Goal: Task Accomplishment & Management: Manage account settings

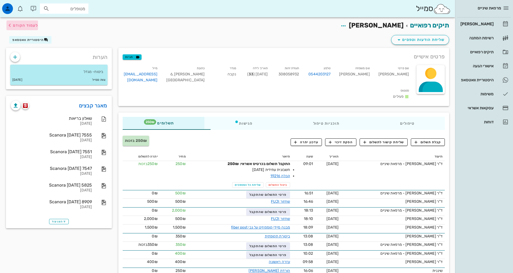
click at [17, 24] on span "לעמוד הקודם" at bounding box center [25, 25] width 25 height 5
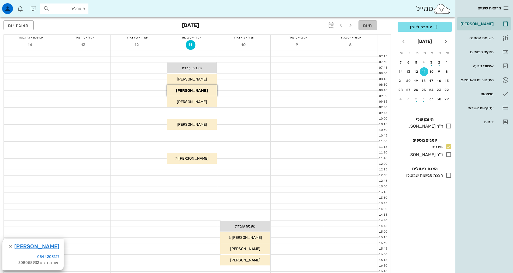
click at [371, 25] on span "היום" at bounding box center [367, 25] width 9 height 5
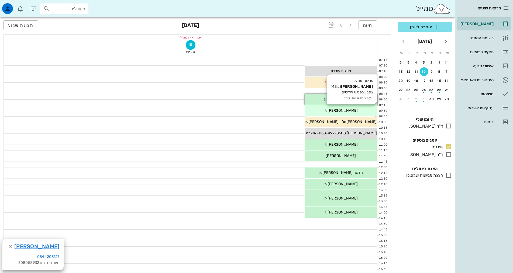
click at [349, 113] on div "09:15 - 09:45 [PERSON_NAME] (בן 43 ) נקבע לפני 8 חודשים תור ראשון עם שיננית [PE…" at bounding box center [341, 110] width 72 height 11
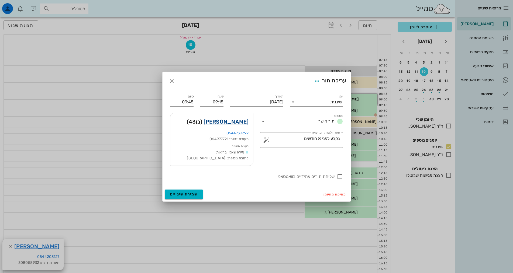
click at [231, 122] on link "[PERSON_NAME]" at bounding box center [226, 122] width 45 height 9
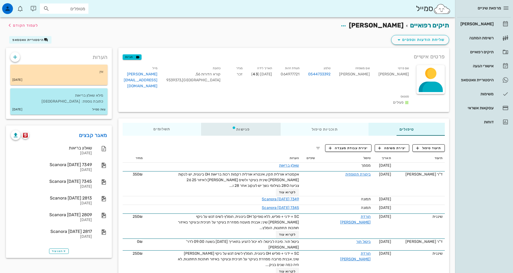
click at [225, 123] on div "פגישות" at bounding box center [241, 129] width 80 height 13
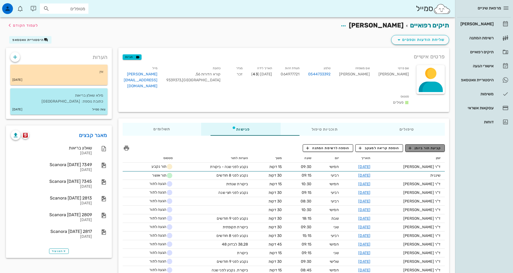
click at [425, 146] on span "קביעת תור ביומן" at bounding box center [425, 148] width 32 height 5
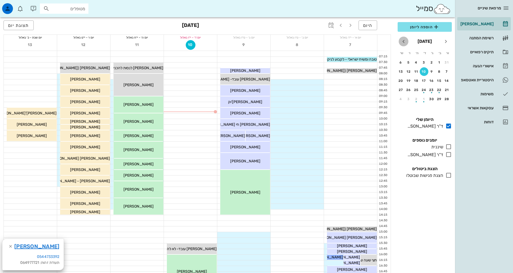
click at [404, 39] on icon "חודש הבא" at bounding box center [403, 41] width 6 height 6
click at [404, 38] on icon "חודש הבא" at bounding box center [403, 41] width 6 height 6
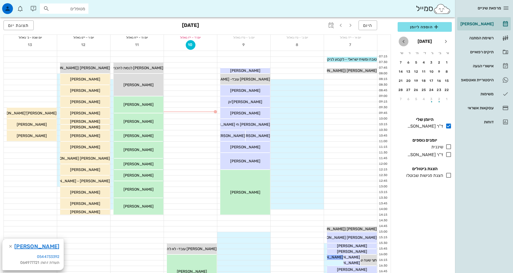
click at [404, 38] on icon "חודש הבא" at bounding box center [403, 41] width 6 height 6
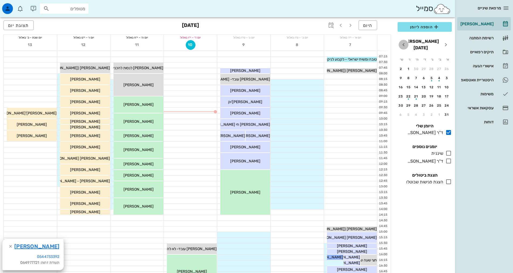
click at [404, 42] on icon "חודש הבא" at bounding box center [403, 45] width 6 height 6
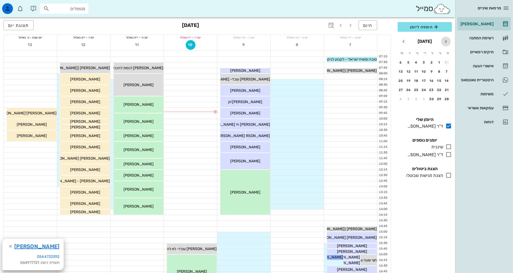
click at [447, 41] on icon "חודש שעבר" at bounding box center [446, 41] width 6 height 6
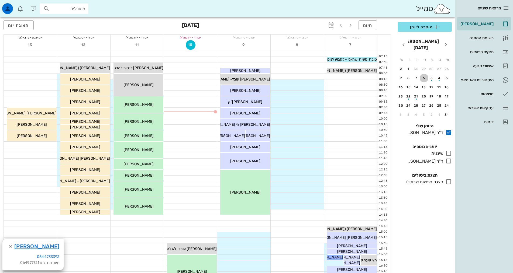
click at [423, 76] on div "6" at bounding box center [424, 78] width 9 height 4
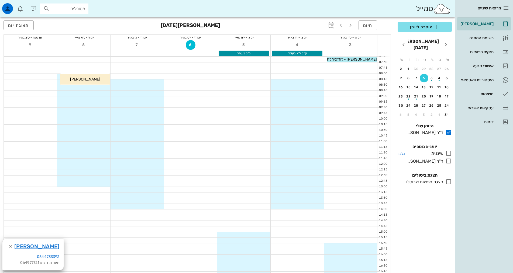
click at [448, 150] on icon at bounding box center [448, 153] width 6 height 6
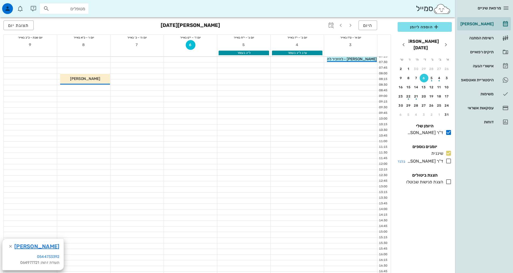
click at [449, 158] on icon at bounding box center [448, 161] width 6 height 6
click at [198, 104] on div at bounding box center [190, 104] width 53 height 5
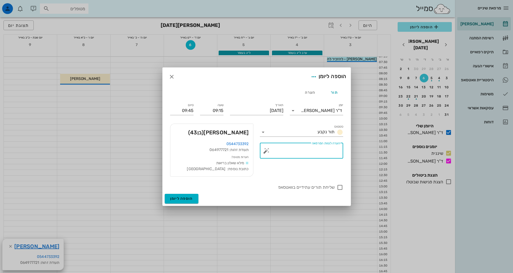
click at [314, 152] on textarea "הערה לצוות המרפאה" at bounding box center [303, 152] width 73 height 13
type textarea "נקבע לפני חצי שנה"
click at [191, 198] on span "הוספה ליומן" at bounding box center [181, 199] width 23 height 5
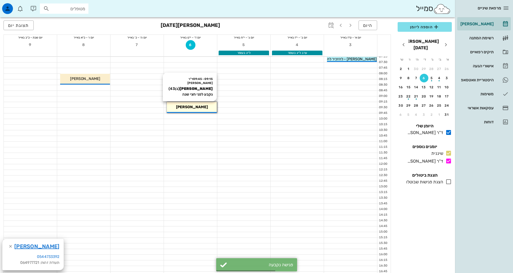
click at [199, 108] on span "[PERSON_NAME]" at bounding box center [192, 107] width 32 height 5
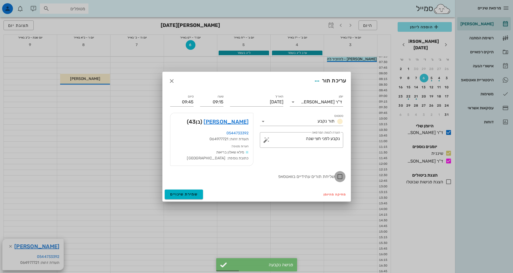
click at [341, 178] on div at bounding box center [339, 176] width 9 height 9
checkbox input "true"
click at [332, 104] on div "ד"ר [PERSON_NAME]" at bounding box center [321, 102] width 41 height 5
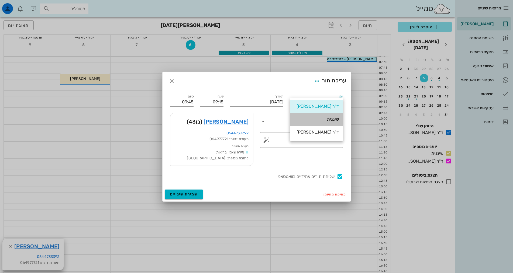
click at [336, 121] on div "שיננית" at bounding box center [316, 119] width 45 height 5
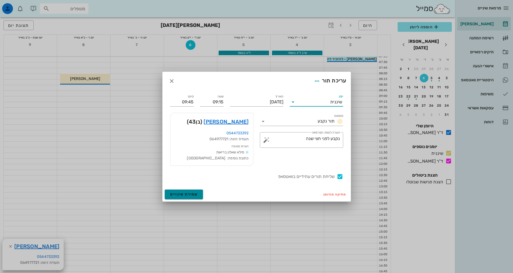
click at [198, 193] on button "שמירת שינויים" at bounding box center [184, 195] width 39 height 10
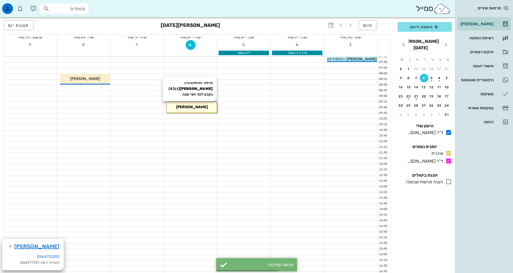
click at [184, 107] on div "[PERSON_NAME]" at bounding box center [192, 107] width 50 height 6
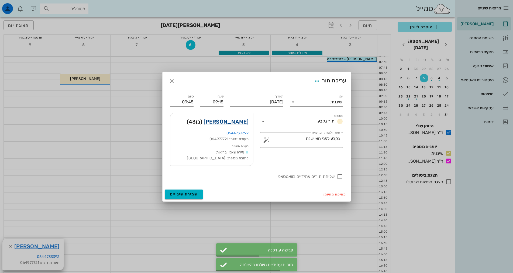
click at [233, 121] on link "[PERSON_NAME]" at bounding box center [226, 122] width 45 height 9
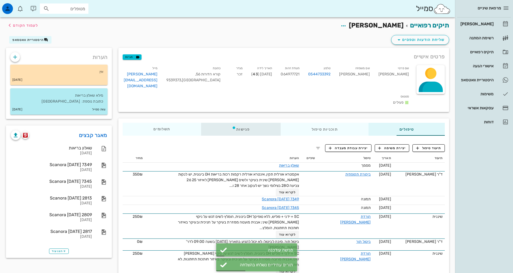
click at [206, 123] on div "פגישות" at bounding box center [241, 129] width 80 height 13
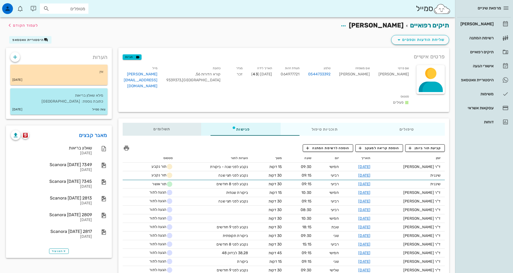
click at [130, 123] on div "תשלומים 0₪" at bounding box center [162, 129] width 78 height 13
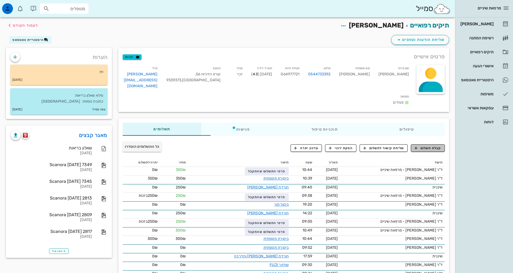
click at [437, 146] on span "קבלת תשלום" at bounding box center [428, 148] width 27 height 5
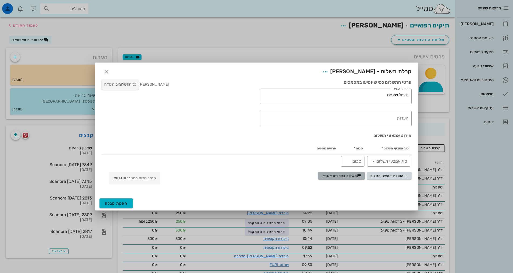
click at [326, 179] on button "תשלום בכרטיס אשראי" at bounding box center [341, 176] width 47 height 8
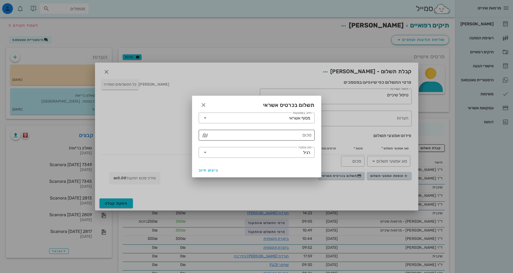
click at [303, 135] on input "סכום" at bounding box center [260, 135] width 102 height 9
type input "250"
click at [202, 170] on span "ביצוע חיוב" at bounding box center [209, 170] width 20 height 5
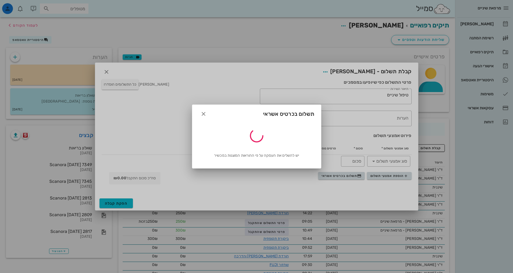
type input "250"
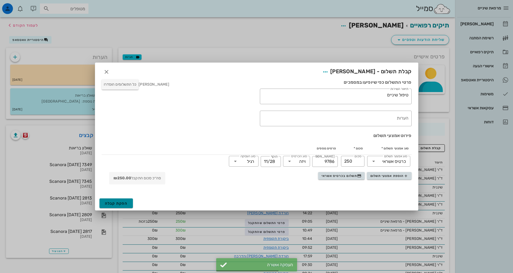
click at [112, 205] on span "הפקת קבלה" at bounding box center [116, 203] width 23 height 5
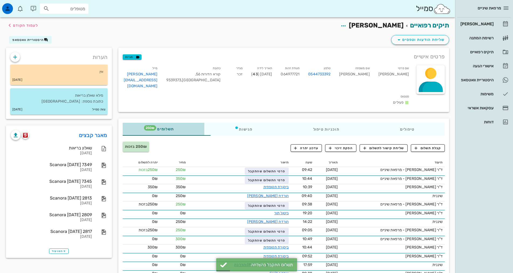
drag, startPoint x: 127, startPoint y: 116, endPoint x: 130, endPoint y: 114, distance: 3.5
click at [153, 127] on span "תשלומים 250₪" at bounding box center [163, 129] width 21 height 4
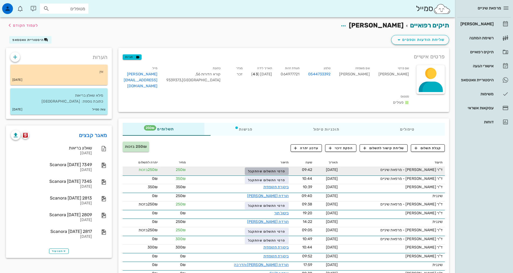
click at [256, 168] on button "פרטי התשלום שהתקבל" at bounding box center [267, 172] width 44 height 8
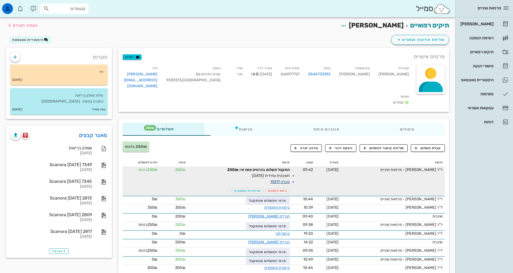
click at [273, 180] on link "קבלה 19217" at bounding box center [279, 182] width 19 height 5
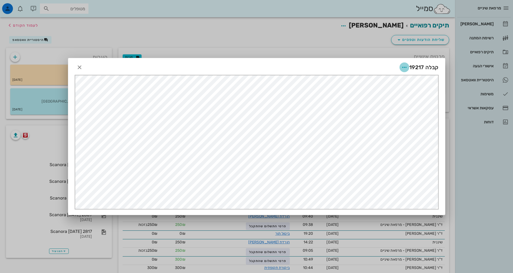
click at [406, 67] on icon "button" at bounding box center [404, 67] width 6 height 6
click at [397, 104] on div "שליחה בוואטסאפ" at bounding box center [390, 106] width 30 height 5
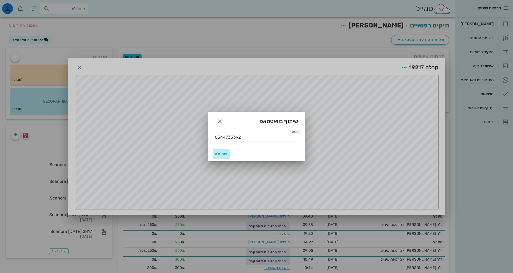
click at [219, 155] on span "שליחה" at bounding box center [221, 154] width 13 height 5
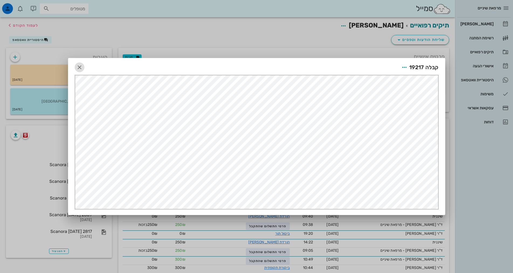
click at [81, 66] on icon "button" at bounding box center [79, 67] width 6 height 6
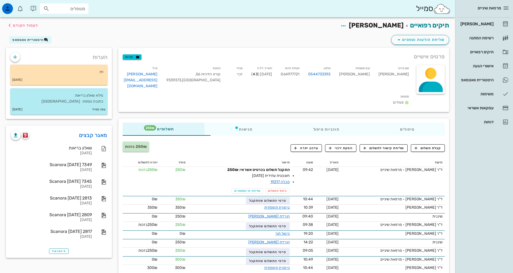
click at [118, 66] on div "שם פרטי [PERSON_NAME] שם משפחה [PERSON_NAME] טלפון 0544733392 תעודת זהות 064977…" at bounding box center [283, 87] width 331 height 50
click at [10, 26] on icon "button" at bounding box center [9, 25] width 6 height 6
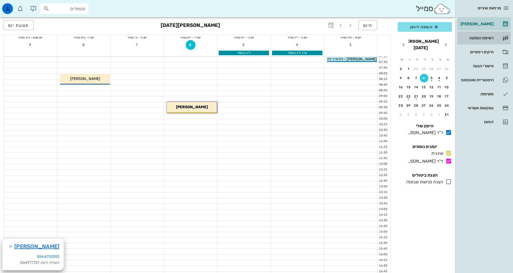
click at [477, 38] on div "רשימת המתנה" at bounding box center [476, 38] width 34 height 4
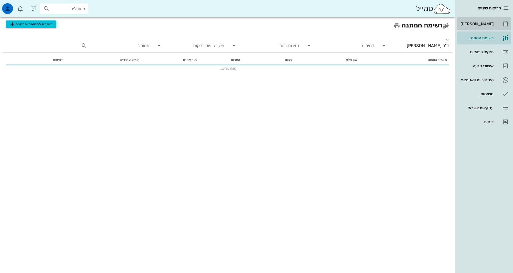
click at [485, 23] on div "[PERSON_NAME]" at bounding box center [476, 24] width 34 height 4
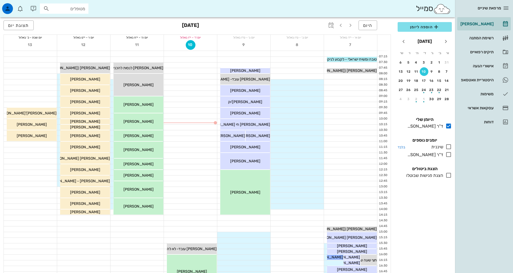
click at [451, 147] on icon at bounding box center [448, 147] width 6 height 6
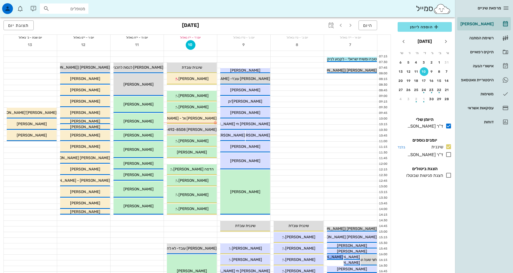
click at [450, 147] on icon at bounding box center [448, 147] width 6 height 6
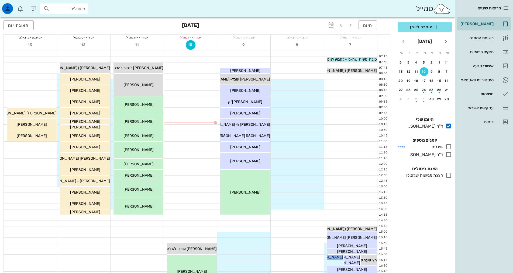
click at [451, 148] on icon at bounding box center [448, 147] width 6 height 6
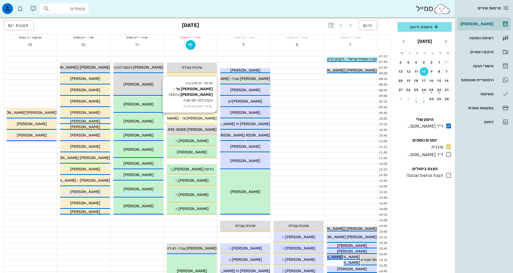
click at [206, 117] on span "[PERSON_NAME] וול - [PERSON_NAME]" at bounding box center [183, 118] width 68 height 5
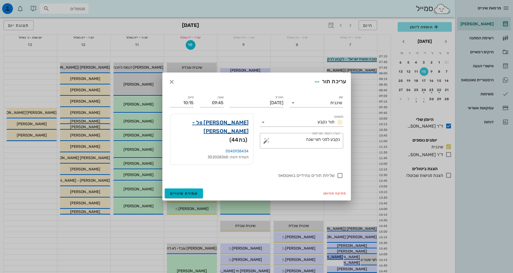
click at [217, 131] on link "[PERSON_NAME] וול - [PERSON_NAME]" at bounding box center [212, 126] width 74 height 17
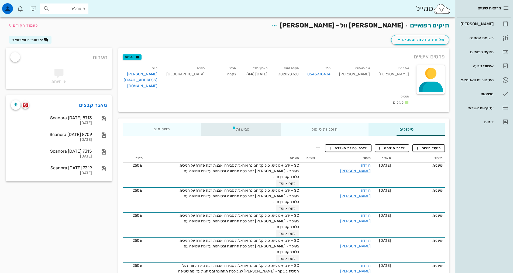
click at [226, 123] on div "פגישות" at bounding box center [241, 129] width 80 height 13
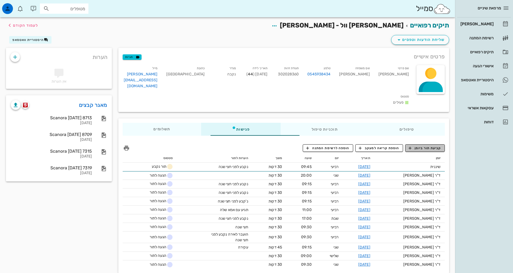
click at [428, 146] on span "קביעת תור ביומן" at bounding box center [425, 148] width 32 height 5
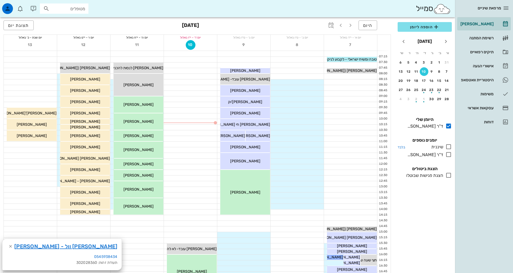
click at [448, 147] on icon at bounding box center [448, 147] width 6 height 6
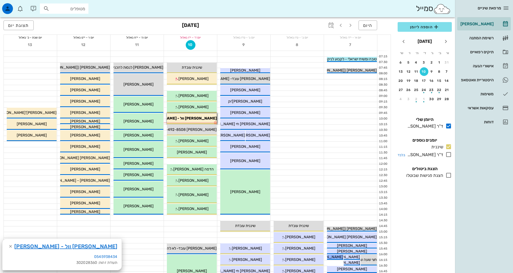
click at [448, 156] on icon at bounding box center [448, 154] width 6 height 6
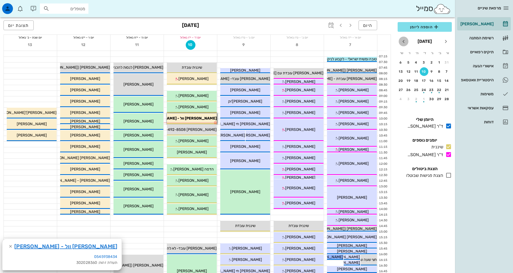
click at [401, 41] on icon "חודש הבא" at bounding box center [403, 41] width 6 height 6
click at [402, 41] on icon "חודש הבא" at bounding box center [403, 41] width 6 height 6
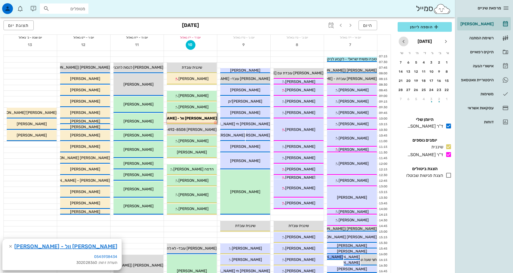
click at [402, 41] on icon "חודש הבא" at bounding box center [403, 41] width 6 height 6
click at [423, 71] on div "11" at bounding box center [424, 72] width 9 height 4
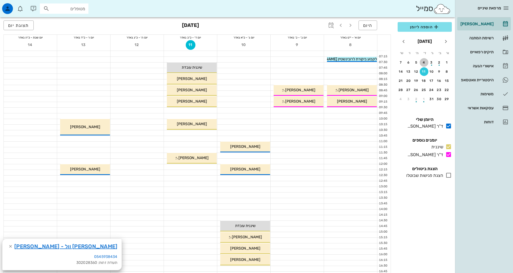
click at [426, 64] on div "4" at bounding box center [424, 63] width 9 height 4
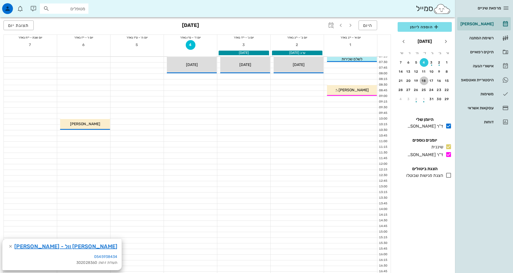
click at [422, 81] on div "18" at bounding box center [424, 81] width 9 height 4
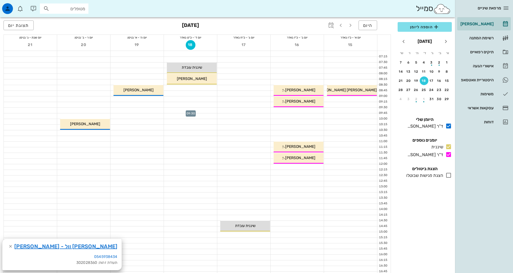
click at [208, 110] on div at bounding box center [190, 110] width 53 height 5
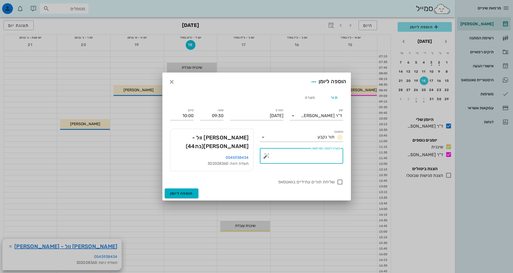
click at [312, 158] on div "הערה לצוות המרפאה" at bounding box center [303, 156] width 73 height 16
type textarea "נקבע לפני חצי שנה"
click at [335, 117] on div "ד"ר [PERSON_NAME]" at bounding box center [321, 115] width 41 height 5
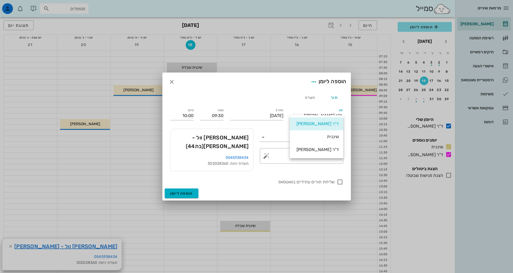
click at [333, 136] on div "שיננית" at bounding box center [316, 136] width 45 height 5
click at [191, 191] on span "הוספה ליומן" at bounding box center [181, 193] width 23 height 5
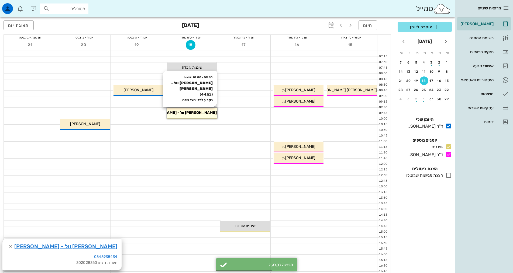
click at [190, 110] on div "09:30 - 10:00 שיננית [PERSON_NAME] וול - [PERSON_NAME] (בת 44 ) נקבע לפני חצי ש…" at bounding box center [192, 113] width 50 height 11
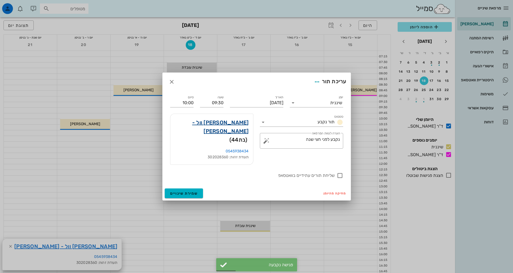
click at [230, 133] on link "[PERSON_NAME] וול - [PERSON_NAME]" at bounding box center [212, 126] width 74 height 17
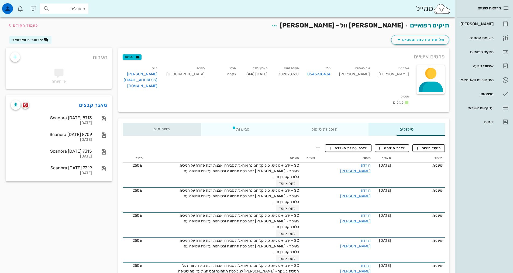
click at [153, 127] on span "תשלומים 0₪" at bounding box center [161, 129] width 17 height 4
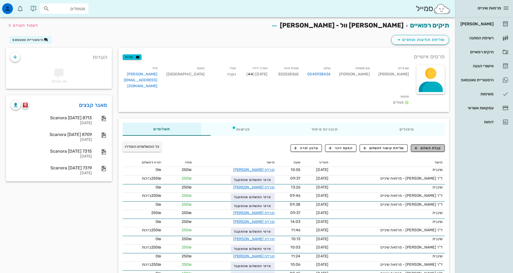
click at [432, 144] on button "קבלת תשלום" at bounding box center [428, 148] width 34 height 8
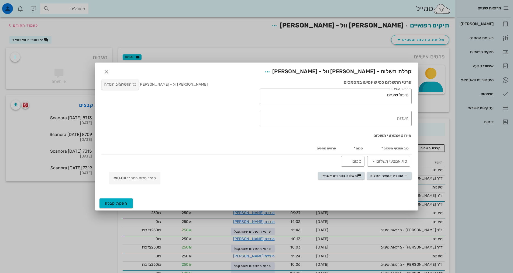
click at [345, 169] on div "סוג אמצעי תשלום * סכום * פרטים נוספים ​ סוג אמצעי תשלום ​ סכום" at bounding box center [256, 155] width 316 height 32
click at [347, 174] on button "תשלום בכרטיס אשראי" at bounding box center [341, 176] width 47 height 8
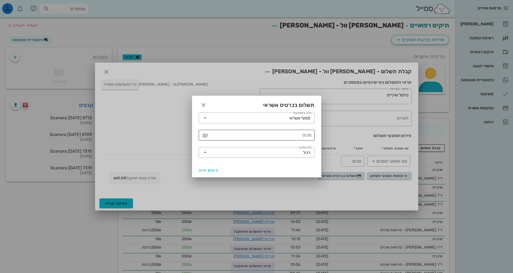
click at [298, 137] on input "סכום" at bounding box center [260, 135] width 102 height 9
type input "250"
click at [213, 168] on span "ביצוע חיוב" at bounding box center [209, 170] width 20 height 5
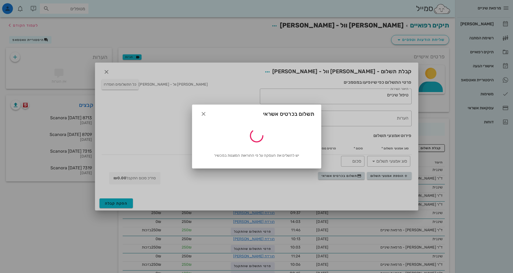
type input "250"
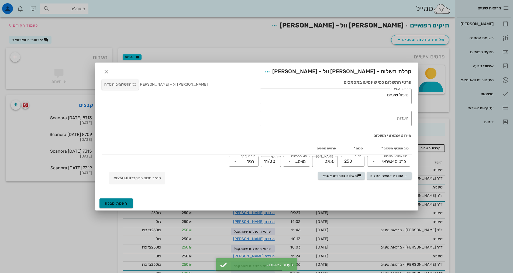
click at [119, 203] on span "הפקת קבלה" at bounding box center [116, 203] width 23 height 5
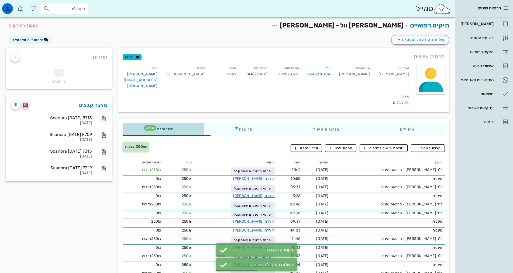
click at [153, 127] on span "תשלומים 250₪" at bounding box center [163, 129] width 21 height 4
click at [144, 123] on div "תשלומים 250₪" at bounding box center [164, 129] width 82 height 13
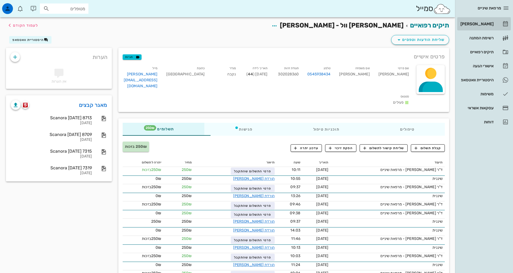
click at [481, 21] on div "[PERSON_NAME]" at bounding box center [476, 24] width 34 height 9
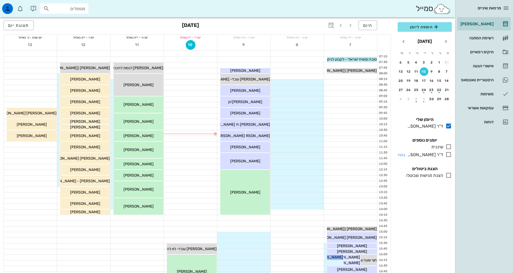
click at [449, 147] on icon at bounding box center [448, 147] width 6 height 6
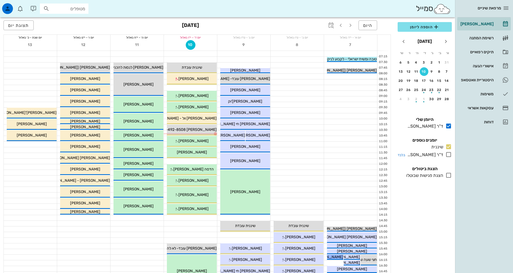
click at [450, 156] on icon at bounding box center [448, 154] width 6 height 6
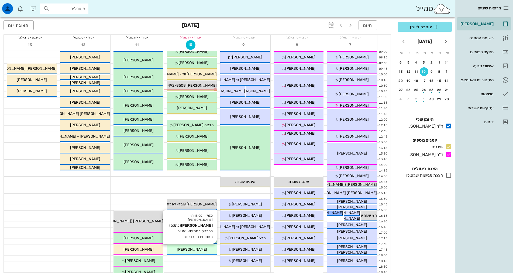
scroll to position [81, 0]
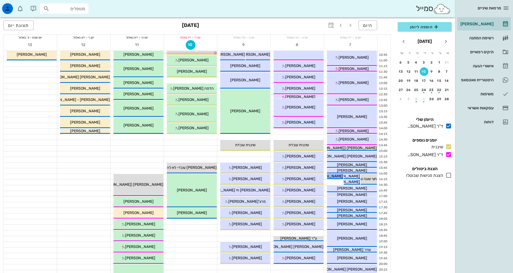
click at [202, 144] on div at bounding box center [190, 142] width 53 height 5
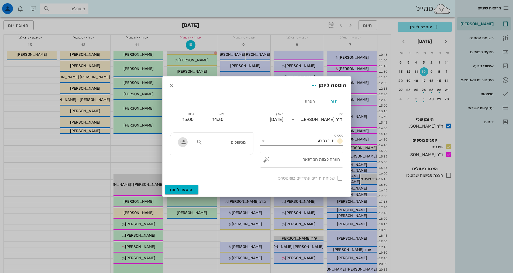
click at [181, 142] on icon "button" at bounding box center [183, 142] width 6 height 6
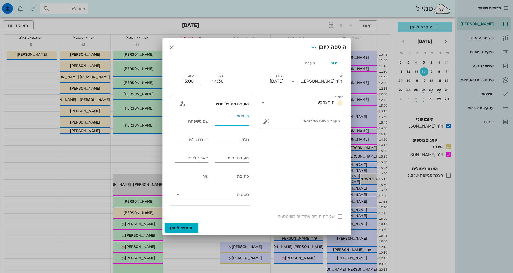
click at [225, 120] on input "שם פרטי" at bounding box center [232, 121] width 34 height 9
type input "[PERSON_NAME]"
click at [195, 121] on div "שם משפחה" at bounding box center [192, 121] width 34 height 9
type input "ך"
type input "[PERSON_NAME]"
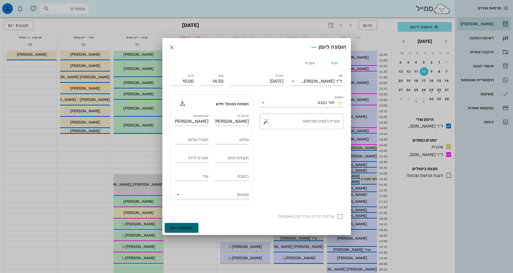
click at [189, 230] on span "הוספה ליומן" at bounding box center [181, 228] width 23 height 5
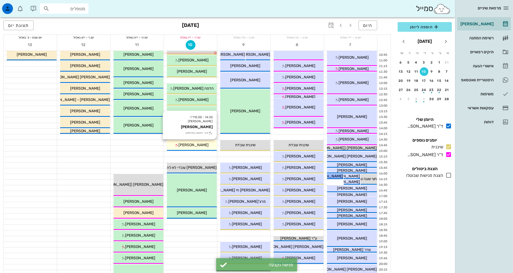
click at [199, 147] on span "[PERSON_NAME]" at bounding box center [193, 145] width 30 height 5
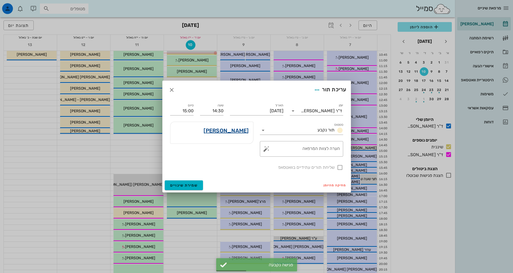
click at [235, 132] on link "[PERSON_NAME]" at bounding box center [226, 130] width 45 height 9
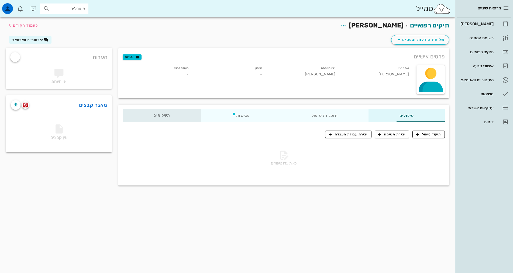
click at [123, 115] on div "תשלומים 0₪" at bounding box center [162, 115] width 78 height 13
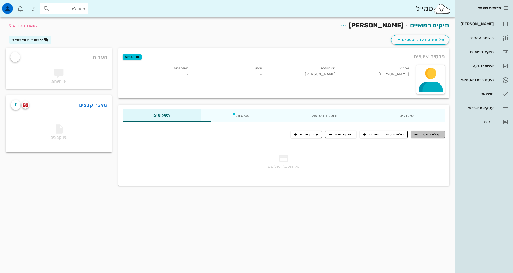
click at [431, 136] on span "קבלת תשלום" at bounding box center [428, 134] width 27 height 5
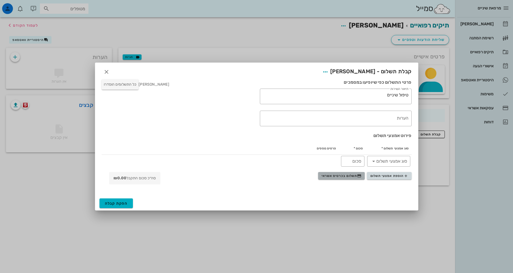
click at [353, 175] on span "תשלום בכרטיס אשראי" at bounding box center [342, 176] width 40 height 4
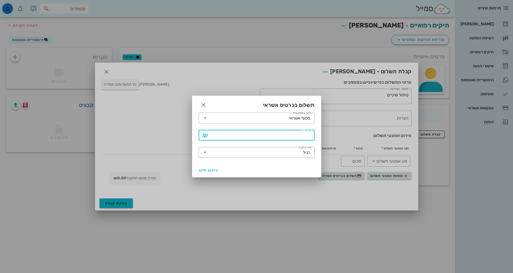
click at [277, 135] on input "סכום" at bounding box center [260, 135] width 102 height 9
type input "250"
click at [209, 170] on span "ביצוע חיוב" at bounding box center [209, 170] width 20 height 5
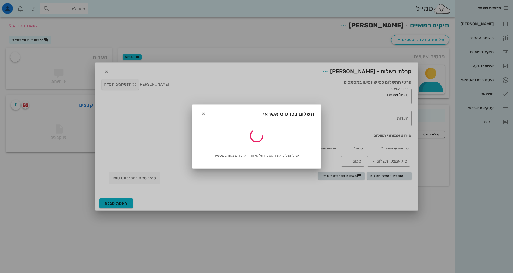
type input "250"
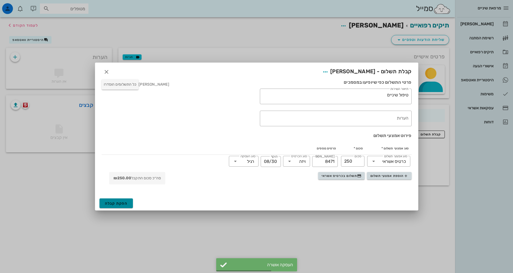
click at [109, 199] on button "הפקת קבלה" at bounding box center [116, 204] width 34 height 10
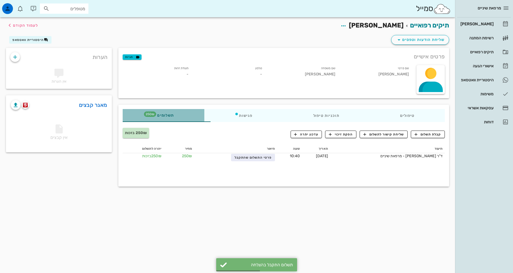
click at [143, 118] on div "תשלומים 250₪" at bounding box center [164, 115] width 82 height 13
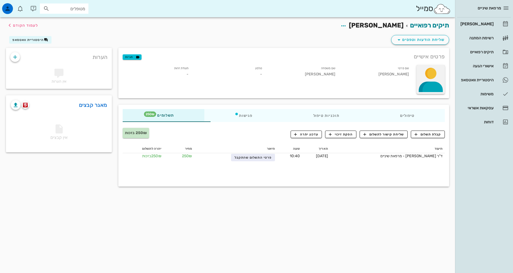
click at [425, 68] on div at bounding box center [430, 79] width 28 height 29
click at [389, 61] on div "פרטים אישיים תגיות" at bounding box center [283, 56] width 331 height 17
click at [401, 41] on icon "button" at bounding box center [399, 40] width 6 height 6
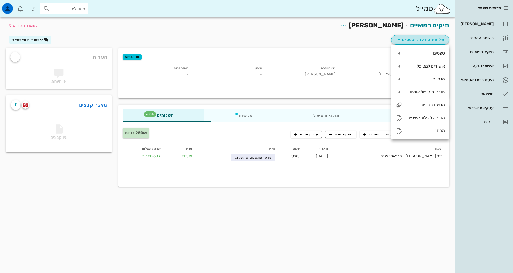
click at [402, 41] on icon "button" at bounding box center [399, 40] width 6 height 6
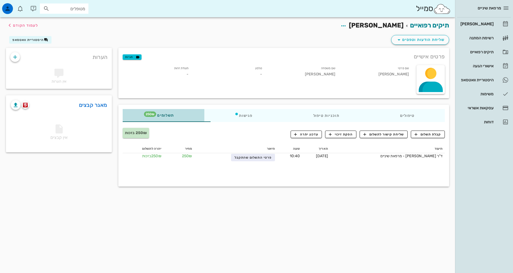
click at [153, 118] on span "תשלומים 250₪" at bounding box center [163, 116] width 21 height 4
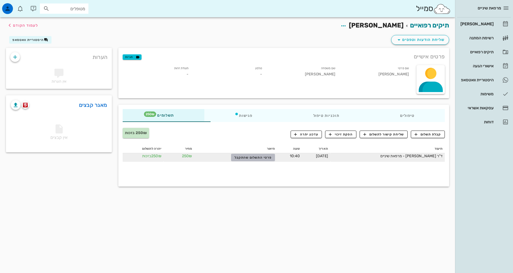
click at [251, 158] on span "פרטי התשלום שהתקבל" at bounding box center [253, 158] width 37 height 4
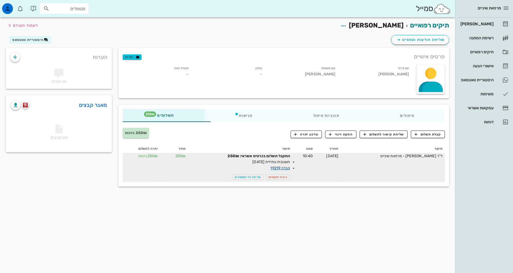
click at [271, 167] on link "קבלה 19219" at bounding box center [280, 168] width 20 height 5
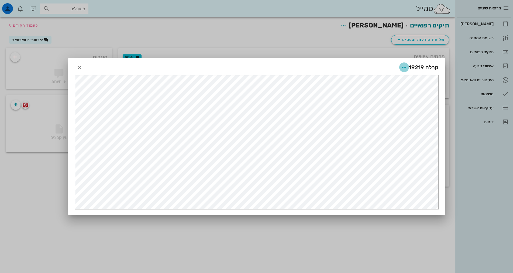
click at [405, 66] on icon "button" at bounding box center [404, 67] width 6 height 6
click at [393, 106] on div "שליחה בוואטסאפ" at bounding box center [389, 106] width 30 height 5
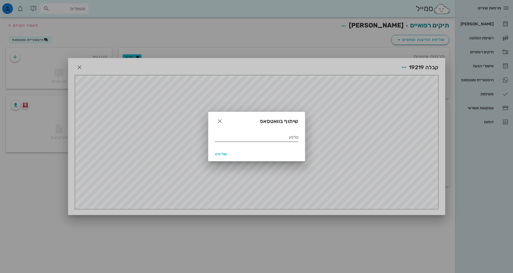
click at [235, 142] on div "טלפון" at bounding box center [257, 137] width 84 height 9
type input "0584928508"
drag, startPoint x: 218, startPoint y: 153, endPoint x: 218, endPoint y: 150, distance: 3.0
click at [218, 153] on span "שליחה" at bounding box center [221, 154] width 13 height 5
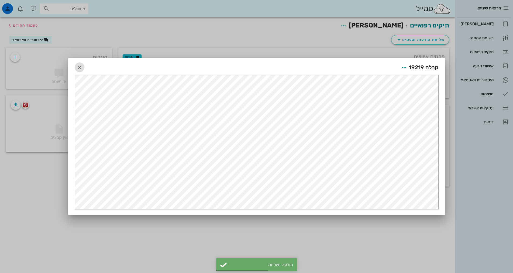
click at [79, 65] on icon "button" at bounding box center [79, 67] width 6 height 6
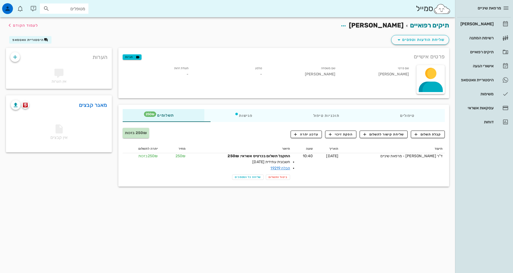
click at [430, 58] on span "פרטים אישיים" at bounding box center [429, 56] width 31 height 9
click at [410, 37] on span "שליחת הודעות וטפסים" at bounding box center [420, 40] width 49 height 6
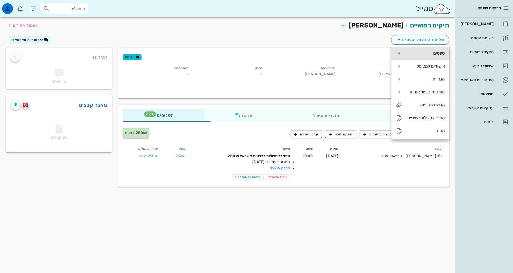
click at [412, 56] on div "טפסים" at bounding box center [420, 53] width 58 height 13
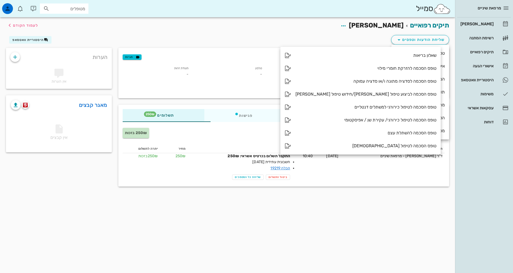
click at [365, 26] on h2 "תיקים רפואיים [PERSON_NAME] לעמוד הקודם" at bounding box center [385, 25] width 127 height 10
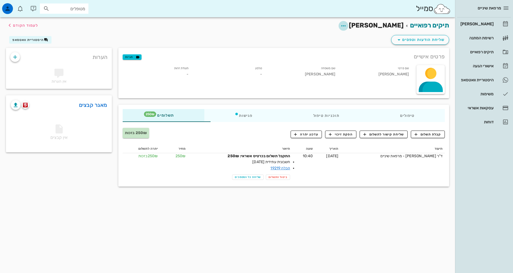
click at [347, 24] on icon "button" at bounding box center [343, 26] width 6 height 6
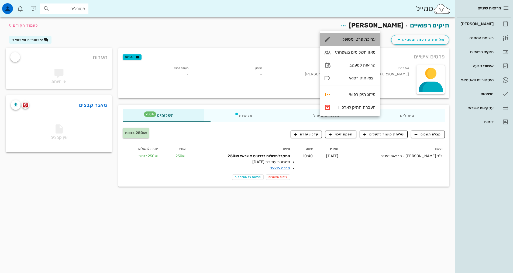
click at [367, 37] on div "עריכת פרטי מטופל" at bounding box center [355, 39] width 40 height 5
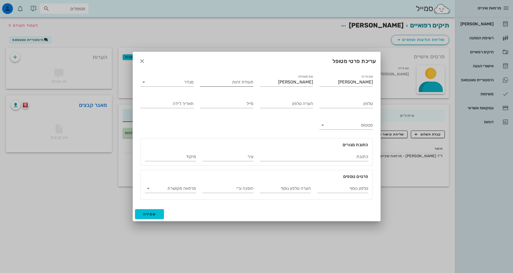
click at [222, 82] on input "תעודת זהות" at bounding box center [226, 82] width 53 height 9
type input "212050421"
click at [191, 85] on input "מגדר" at bounding box center [171, 82] width 45 height 9
click at [191, 101] on div "נקבה" at bounding box center [166, 99] width 53 height 13
click at [368, 106] on input "טלפון" at bounding box center [345, 103] width 53 height 9
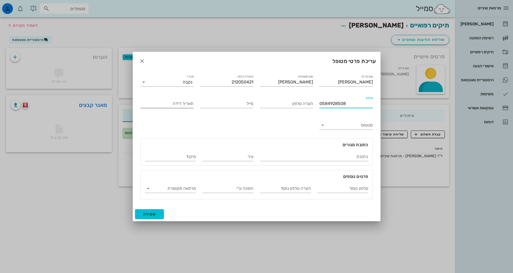
type input "0584928508"
click at [171, 105] on input "תאריך לידה" at bounding box center [166, 103] width 53 height 9
type input "[DATE]"
click at [334, 124] on input "סטטוס" at bounding box center [350, 125] width 45 height 9
click at [337, 128] on div "פעילים" at bounding box center [345, 129] width 53 height 13
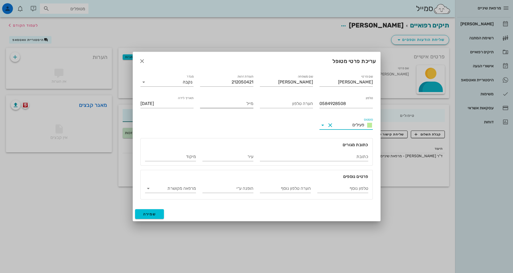
click at [245, 103] on input "מייל" at bounding box center [226, 103] width 53 height 9
type input "א"
type input "[EMAIL_ADDRESS][DOMAIN_NAME]"
click at [295, 158] on input "כתובת" at bounding box center [314, 157] width 108 height 9
type input "tku; anjubh 14"
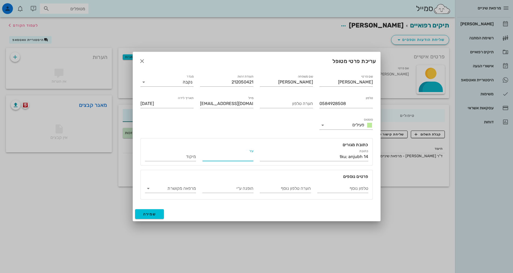
click at [251, 158] on input "עיר" at bounding box center [227, 157] width 51 height 9
type input "h"
type input "[GEOGRAPHIC_DATA]"
drag, startPoint x: 336, startPoint y: 157, endPoint x: 384, endPoint y: 152, distance: 48.3
click at [384, 152] on div "מרפאת שיניים יומן מרפאה רשימת המתנה תיקים רפואיים אישורי הגעה היסטוריית וואטסאפ…" at bounding box center [256, 136] width 513 height 273
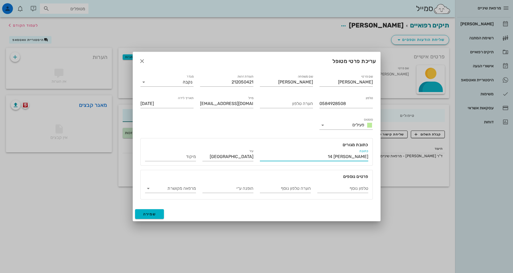
type input "[PERSON_NAME] 14"
click at [148, 215] on span "שמירה" at bounding box center [149, 214] width 13 height 5
type input "[DATE]"
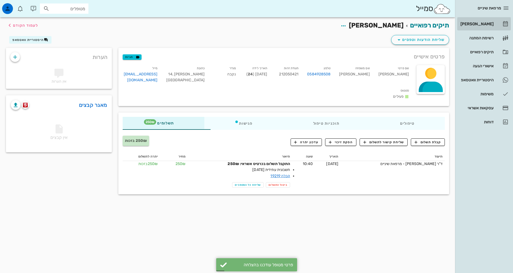
click at [481, 25] on div "[PERSON_NAME]" at bounding box center [476, 24] width 34 height 4
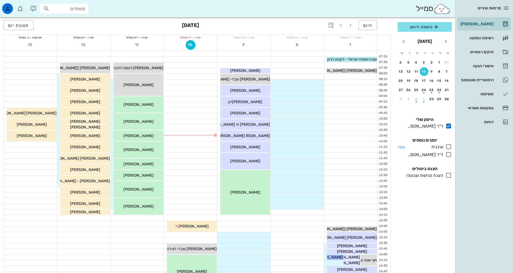
click at [447, 147] on icon at bounding box center [448, 147] width 6 height 6
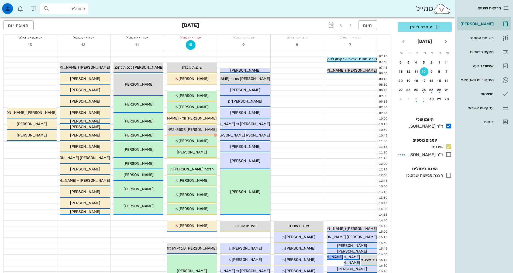
click at [450, 155] on icon at bounding box center [448, 154] width 6 height 6
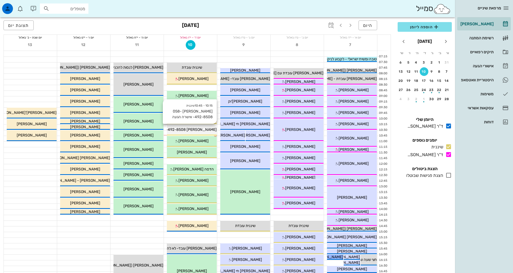
click at [188, 128] on span "[PERSON_NAME] 058-492-8508- אישרה הגעה" at bounding box center [176, 129] width 80 height 5
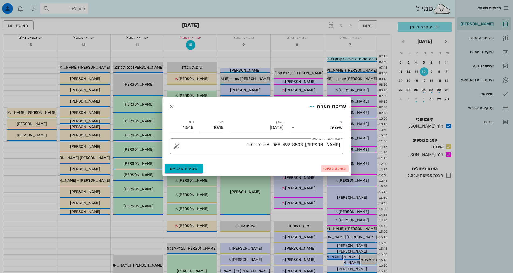
click at [339, 170] on span "מחיקה מהיומן" at bounding box center [334, 169] width 23 height 4
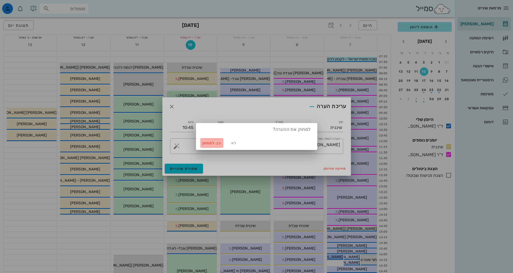
click at [208, 142] on span "כן. למחוק" at bounding box center [211, 143] width 19 height 5
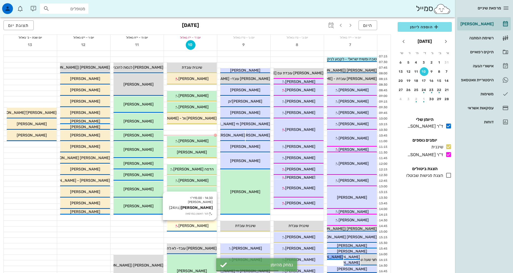
click at [198, 225] on span "[PERSON_NAME]" at bounding box center [193, 226] width 30 height 5
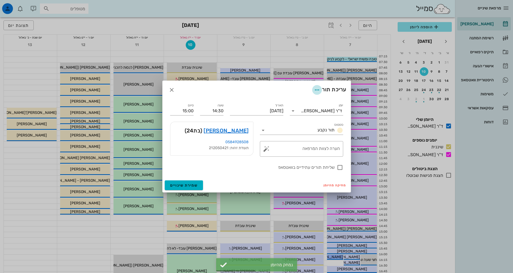
click at [314, 90] on icon "button" at bounding box center [317, 90] width 6 height 6
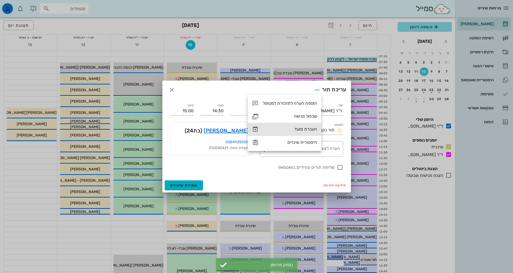
click at [304, 130] on div "העברת מועד" at bounding box center [290, 129] width 54 height 5
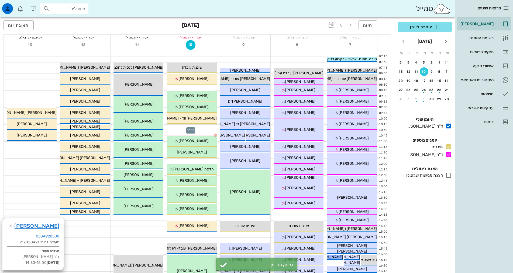
click at [201, 126] on div at bounding box center [190, 127] width 53 height 5
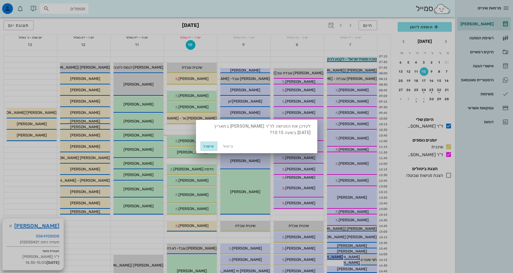
click at [210, 146] on span "אישור" at bounding box center [208, 146] width 13 height 5
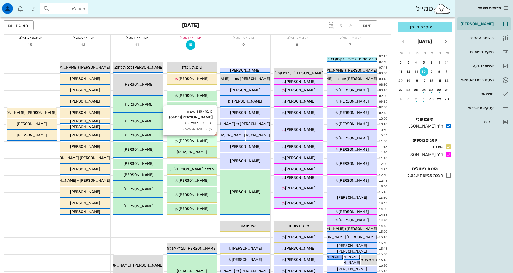
click at [191, 143] on div "[PERSON_NAME]" at bounding box center [192, 141] width 50 height 6
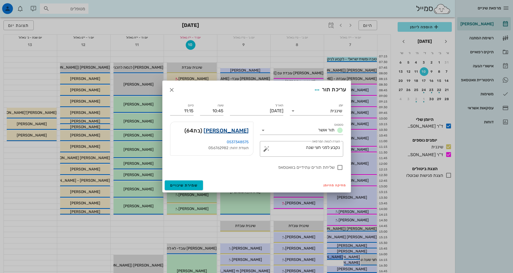
click at [241, 130] on link "[PERSON_NAME]" at bounding box center [226, 130] width 45 height 9
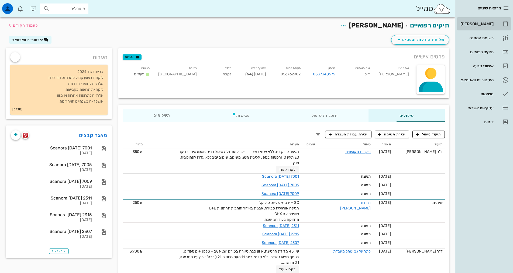
click at [488, 26] on div "[PERSON_NAME]" at bounding box center [476, 24] width 34 height 9
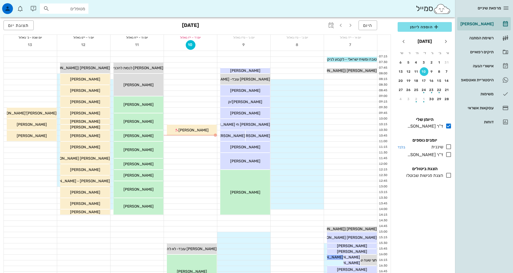
click at [449, 147] on icon at bounding box center [448, 147] width 6 height 6
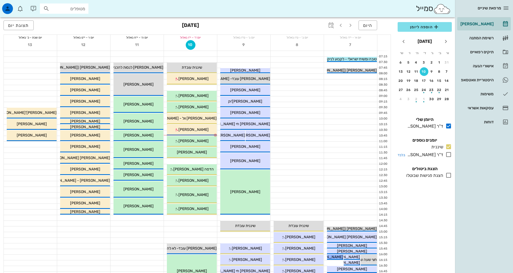
click at [450, 154] on icon at bounding box center [448, 154] width 6 height 6
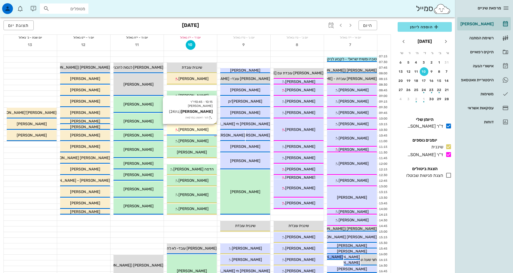
click at [198, 130] on span "[PERSON_NAME]" at bounding box center [193, 129] width 30 height 5
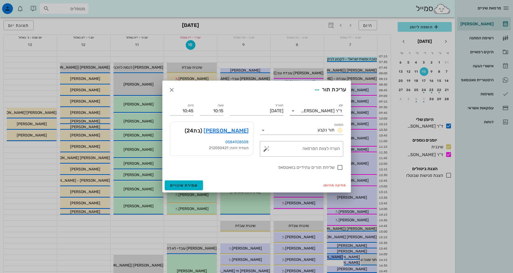
click at [326, 112] on div "ד"ר [PERSON_NAME]" at bounding box center [321, 111] width 41 height 5
click at [325, 128] on div "שיננית" at bounding box center [316, 128] width 45 height 5
click at [198, 186] on button "שמירת שינויים" at bounding box center [184, 186] width 39 height 10
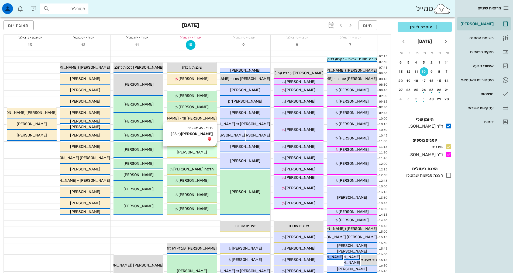
click at [191, 154] on span "[PERSON_NAME]" at bounding box center [192, 152] width 30 height 5
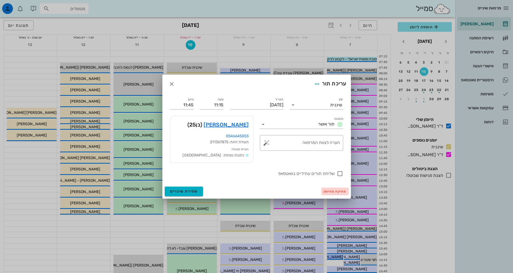
click at [342, 193] on span "מחיקה מהיומן" at bounding box center [334, 192] width 23 height 4
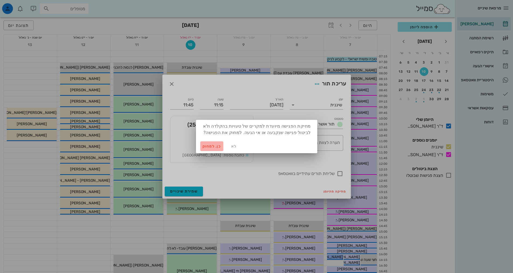
click at [220, 148] on span "כן. למחוק" at bounding box center [211, 146] width 19 height 5
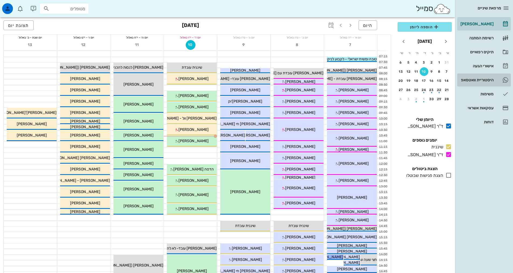
click at [485, 82] on div "היסטוריית וואטסאפ" at bounding box center [476, 80] width 34 height 4
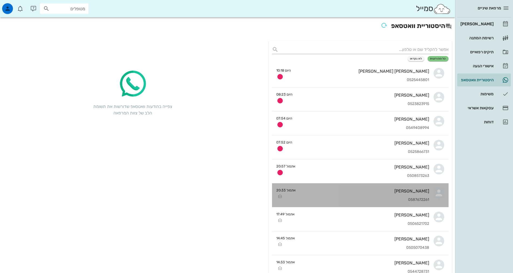
click at [416, 193] on div "[PERSON_NAME]" at bounding box center [364, 191] width 129 height 5
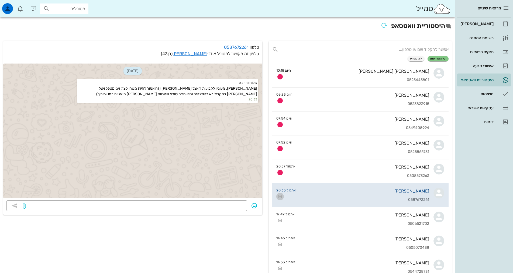
click at [281, 198] on icon "button" at bounding box center [280, 197] width 6 height 6
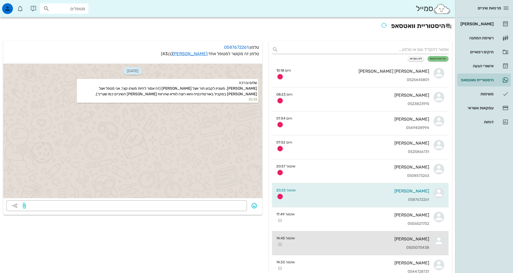
click at [360, 247] on div "0505070438" at bounding box center [364, 248] width 130 height 5
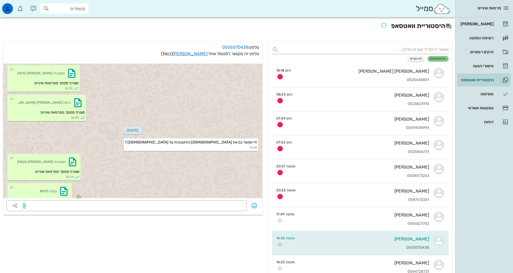
scroll to position [354, 0]
